Goal: Task Accomplishment & Management: Complete application form

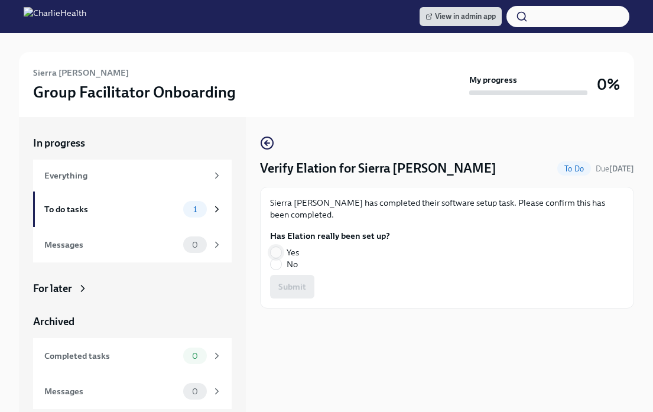
click at [278, 252] on input "Yes" at bounding box center [276, 252] width 11 height 11
radio input "true"
click at [290, 284] on span "Submit" at bounding box center [292, 287] width 28 height 12
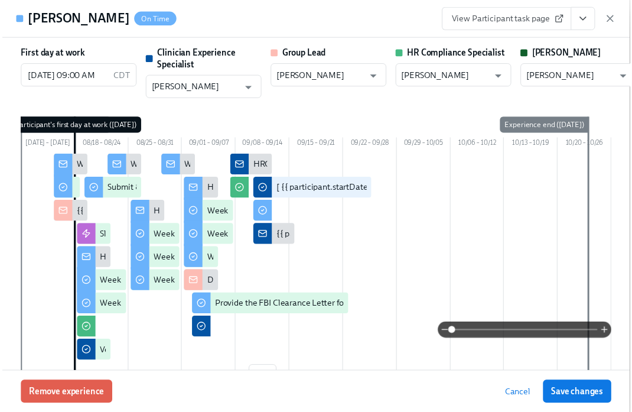
scroll to position [2450, 0]
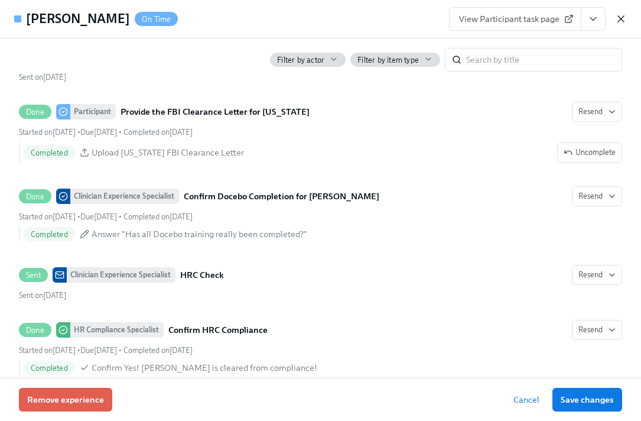
click at [618, 21] on icon "button" at bounding box center [621, 19] width 6 height 6
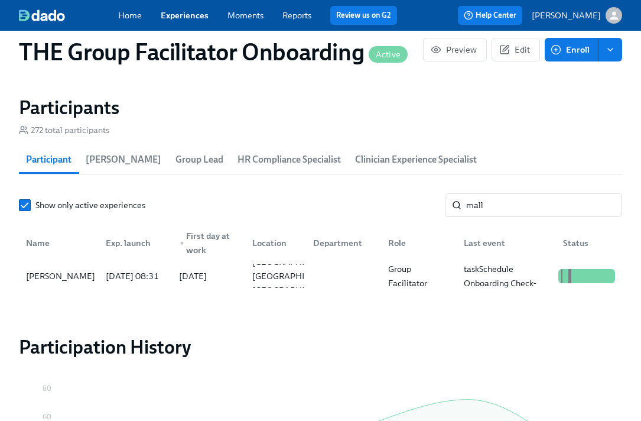
scroll to position [0, 16748]
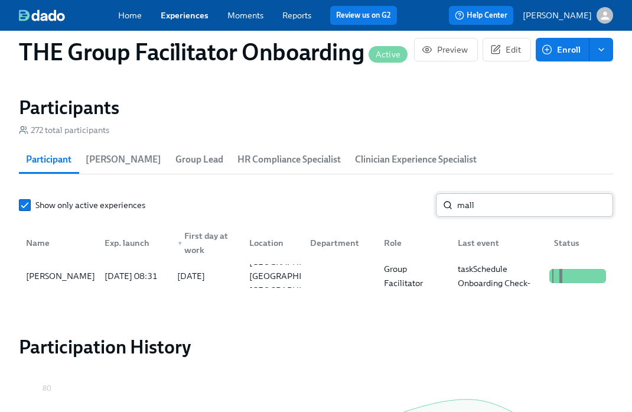
click at [468, 212] on input "mall" at bounding box center [535, 205] width 156 height 24
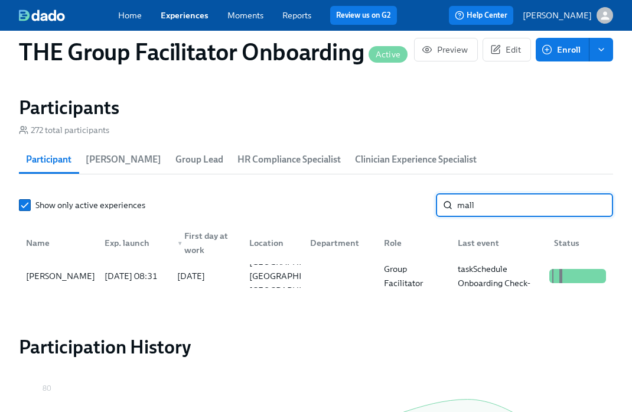
click at [468, 212] on input "mall" at bounding box center [535, 205] width 156 height 24
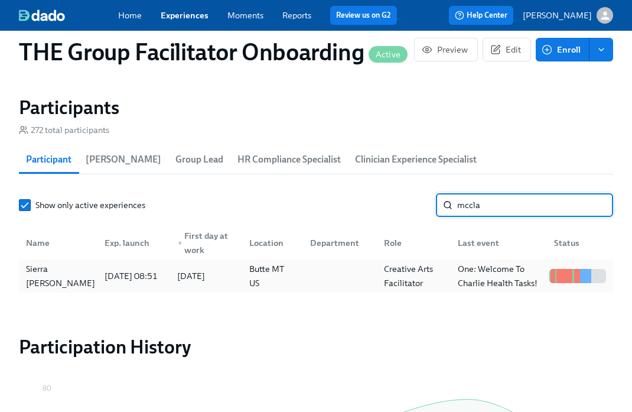
type input "mccla"
click at [100, 276] on div "[DATE] 08:51" at bounding box center [131, 276] width 63 height 14
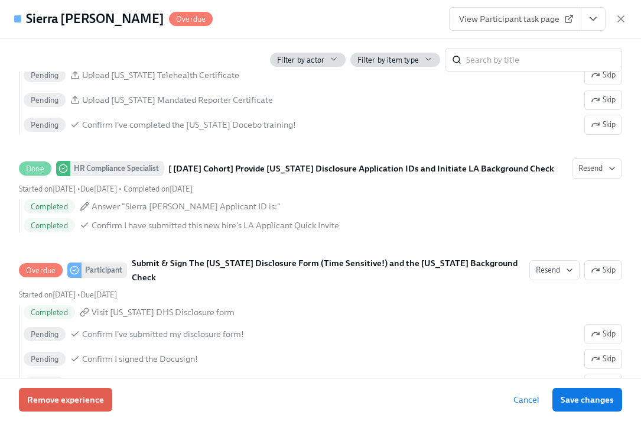
scroll to position [1144, 0]
